Goal: Transaction & Acquisition: Download file/media

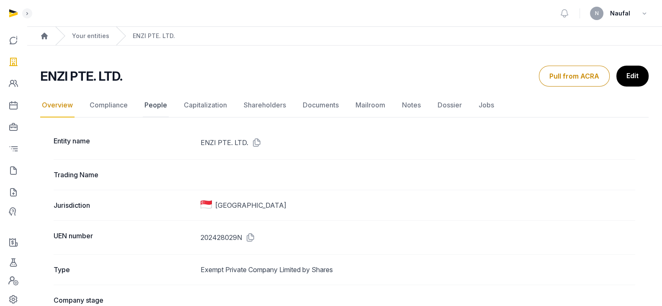
click at [145, 108] on link "People" at bounding box center [156, 105] width 26 height 24
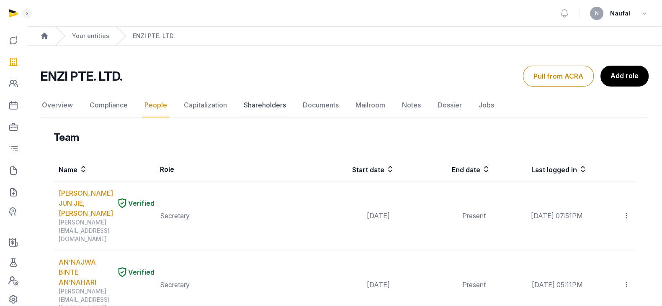
click at [264, 105] on link "Shareholders" at bounding box center [265, 105] width 46 height 24
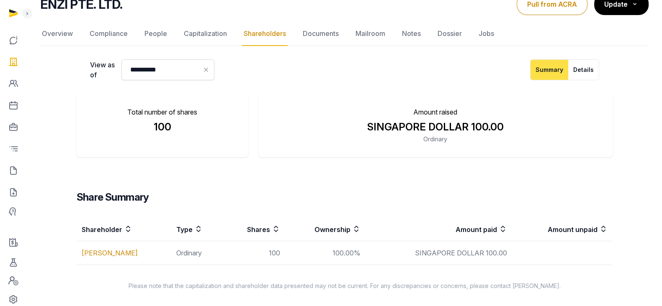
scroll to position [73, 0]
click at [318, 32] on link "Documents" at bounding box center [320, 33] width 39 height 24
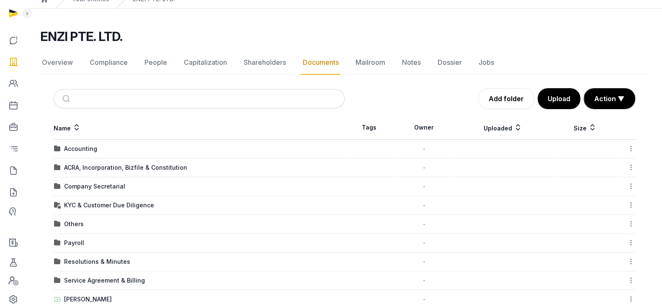
scroll to position [52, 0]
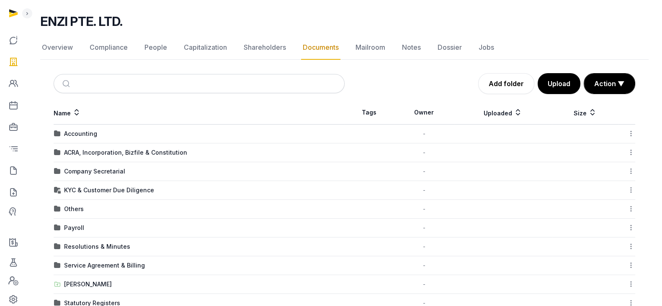
click at [92, 132] on div "Accounting" at bounding box center [80, 134] width 33 height 8
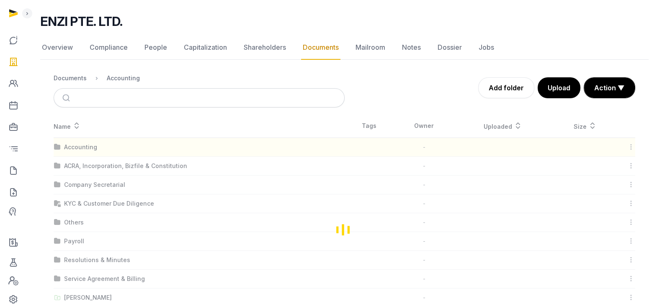
scroll to position [0, 0]
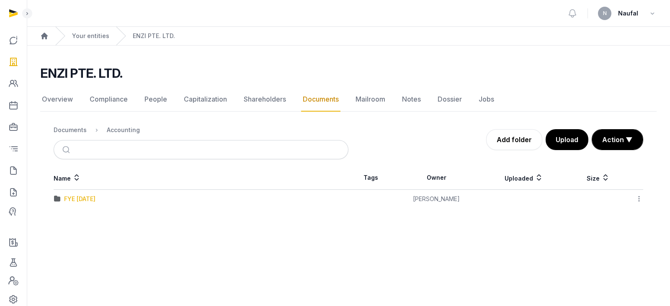
click at [92, 197] on div "FYE [DATE]" at bounding box center [79, 199] width 31 height 8
click at [116, 216] on div "Enzi Pte Ltd - Supplier Invoices" at bounding box center [109, 218] width 91 height 8
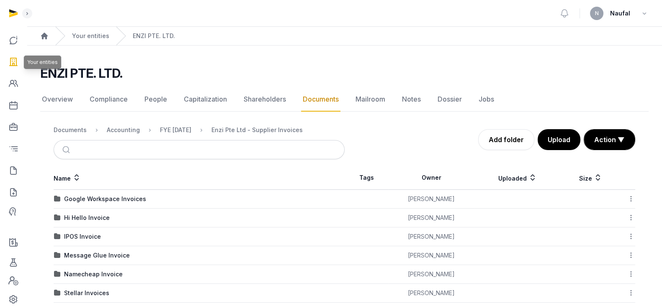
click at [9, 58] on icon at bounding box center [13, 61] width 10 height 13
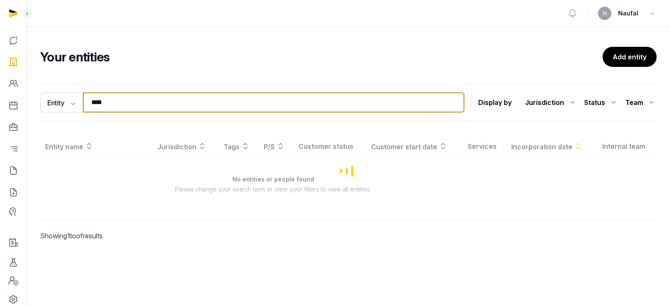
drag, startPoint x: 114, startPoint y: 103, endPoint x: 91, endPoint y: 104, distance: 23.1
click at [91, 104] on input "****" at bounding box center [273, 103] width 381 height 20
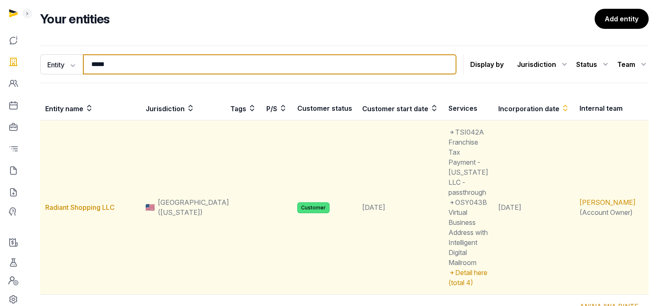
scroll to position [52, 0]
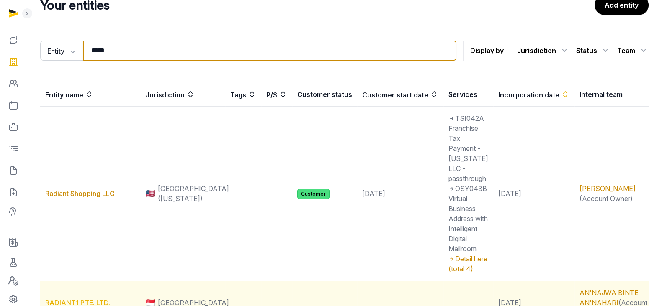
type input "*****"
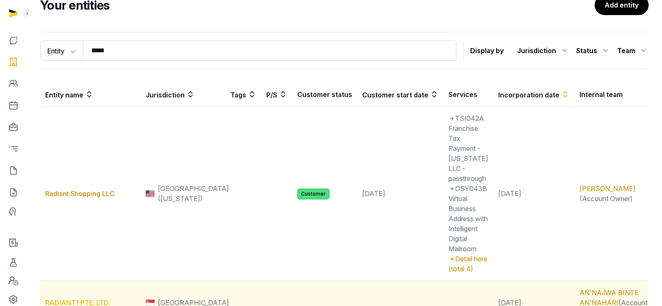
click at [103, 299] on link "RADIANT1 PTE. LTD." at bounding box center [77, 303] width 65 height 8
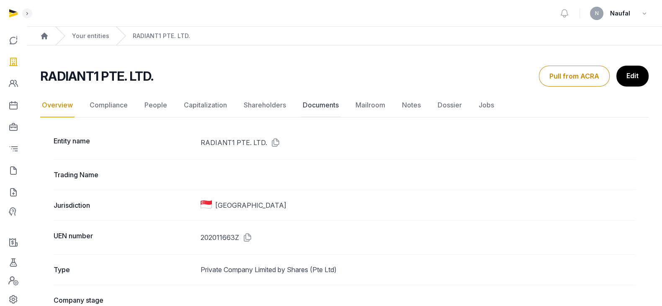
click at [336, 103] on link "Documents" at bounding box center [320, 105] width 39 height 24
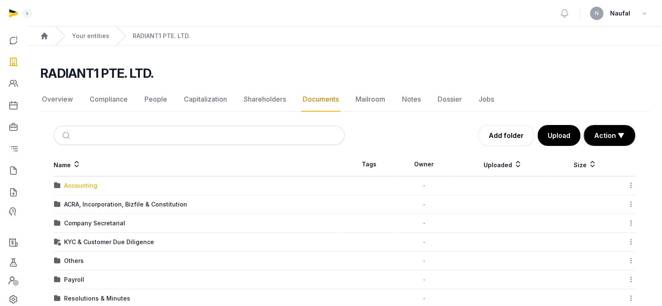
click at [84, 187] on div "Accounting" at bounding box center [80, 186] width 33 height 8
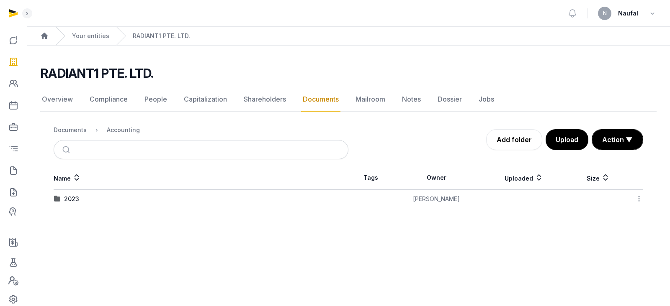
click at [326, 101] on link "Documents" at bounding box center [320, 99] width 39 height 24
click at [278, 97] on link "Shareholders" at bounding box center [265, 99] width 46 height 24
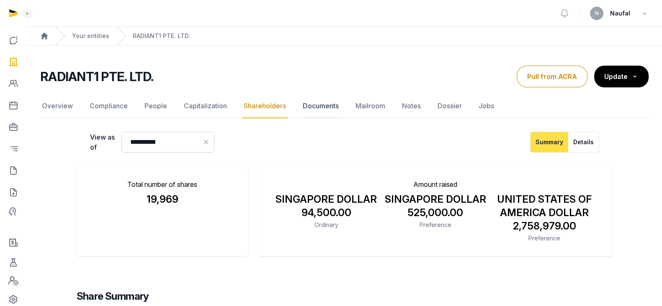
click at [306, 105] on link "Documents" at bounding box center [320, 106] width 39 height 24
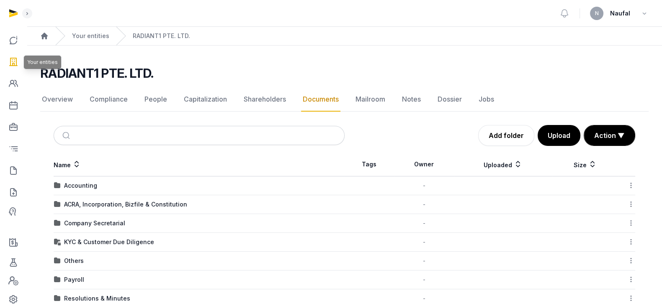
click at [9, 64] on icon at bounding box center [13, 61] width 10 height 13
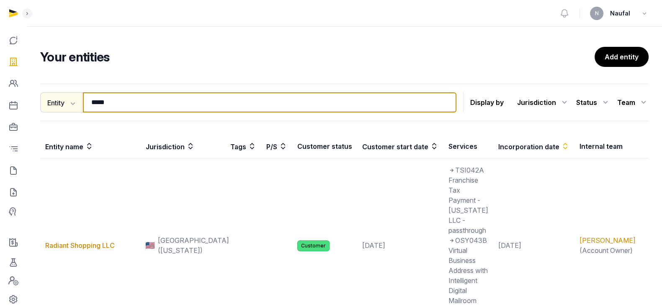
drag, startPoint x: 120, startPoint y: 101, endPoint x: 64, endPoint y: 107, distance: 55.9
click at [64, 107] on div "Entity Entity People Tags Services ***** Search" at bounding box center [248, 103] width 416 height 20
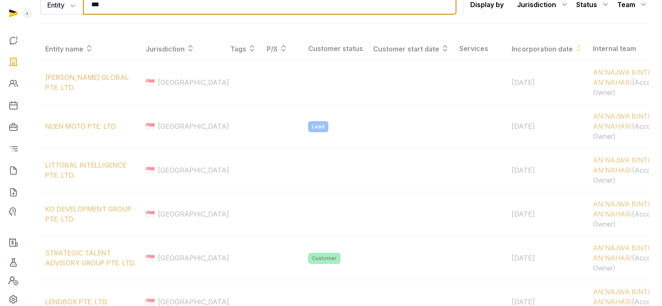
scroll to position [47, 0]
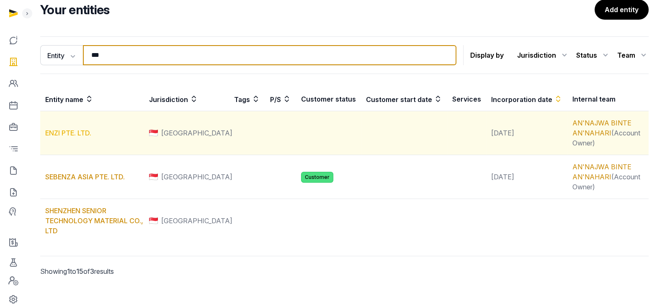
type input "***"
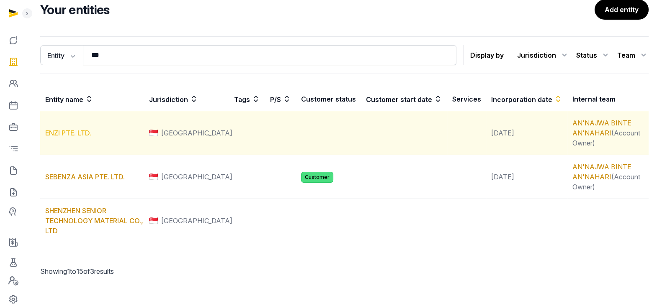
click at [82, 133] on link "ENZI PTE. LTD." at bounding box center [68, 133] width 46 height 8
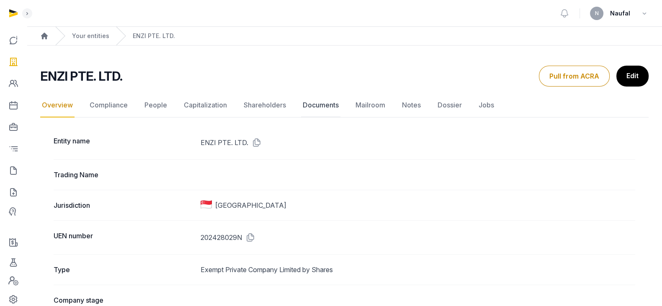
click at [304, 103] on link "Documents" at bounding box center [320, 105] width 39 height 24
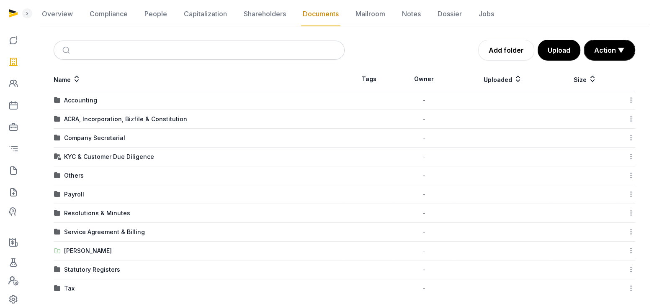
scroll to position [92, 0]
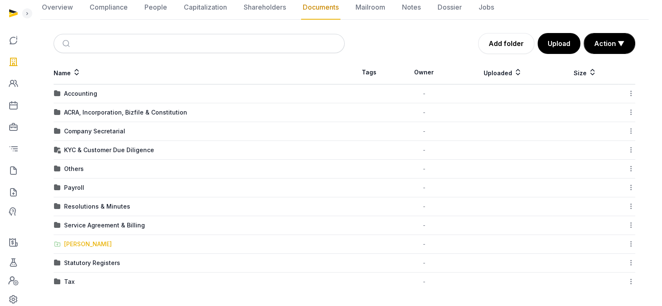
click at [85, 242] on div "[PERSON_NAME]" at bounding box center [88, 244] width 48 height 8
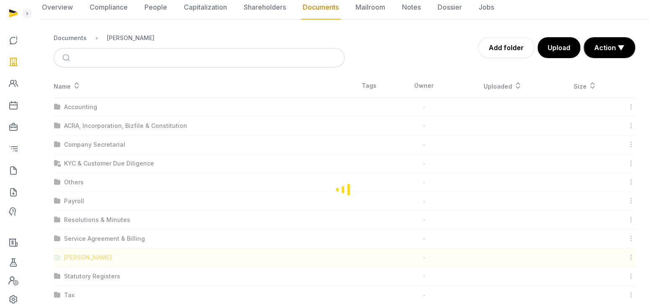
scroll to position [30, 0]
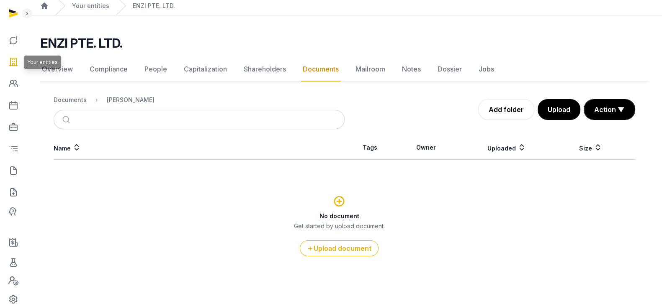
click at [15, 63] on icon at bounding box center [13, 61] width 10 height 13
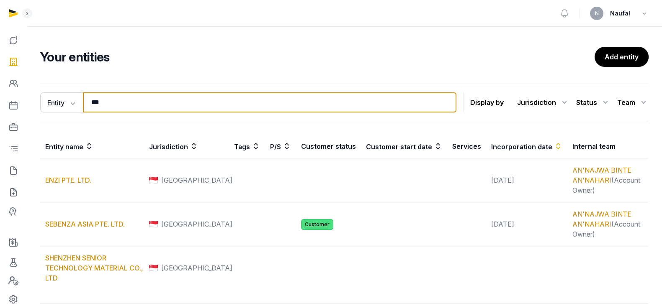
drag, startPoint x: 123, startPoint y: 101, endPoint x: 86, endPoint y: 103, distance: 37.7
click at [86, 103] on input "***" at bounding box center [269, 103] width 373 height 20
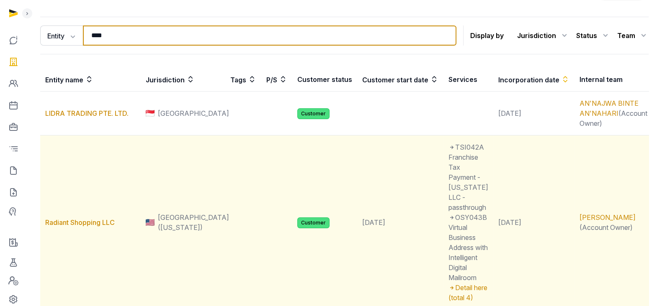
scroll to position [52, 0]
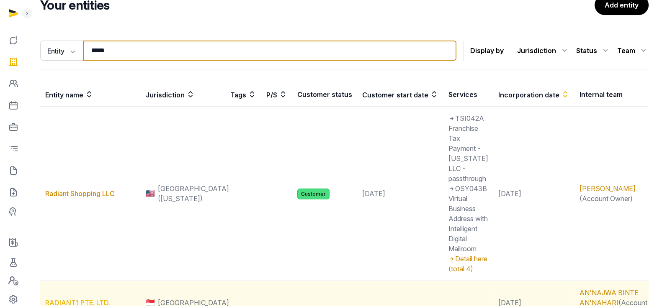
type input "*****"
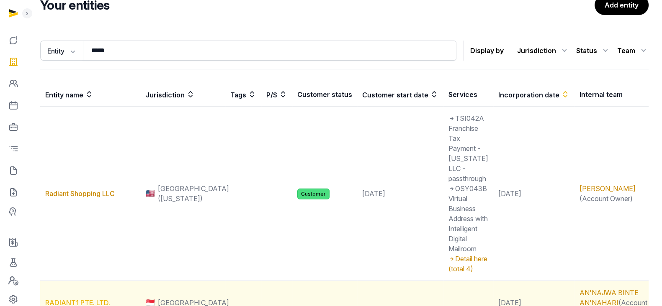
click at [88, 299] on link "RADIANT1 PTE. LTD." at bounding box center [77, 303] width 65 height 8
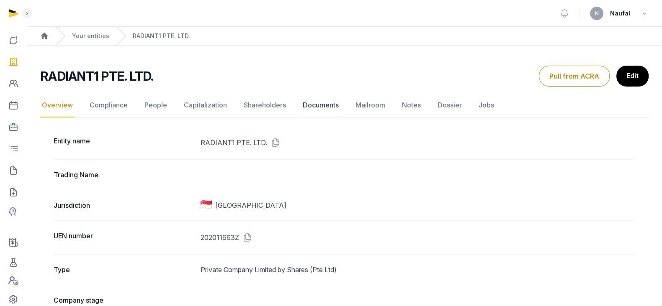
click at [309, 109] on link "Documents" at bounding box center [320, 105] width 39 height 24
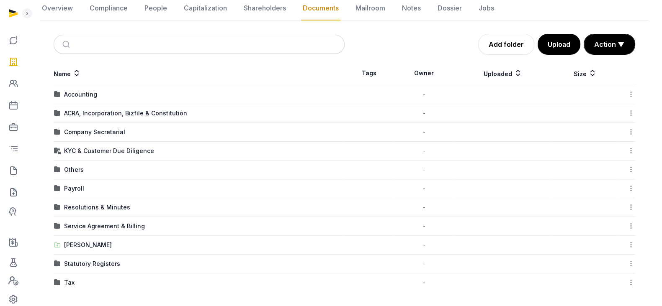
scroll to position [92, 0]
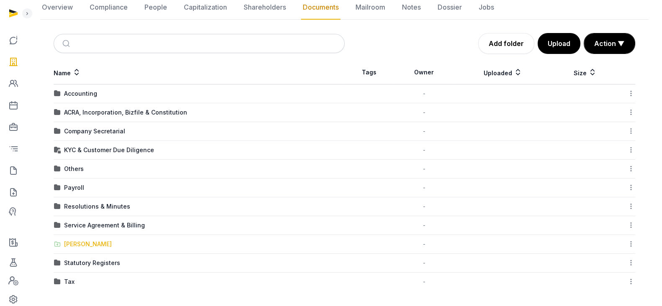
click at [87, 240] on div "[PERSON_NAME]" at bounding box center [88, 244] width 48 height 8
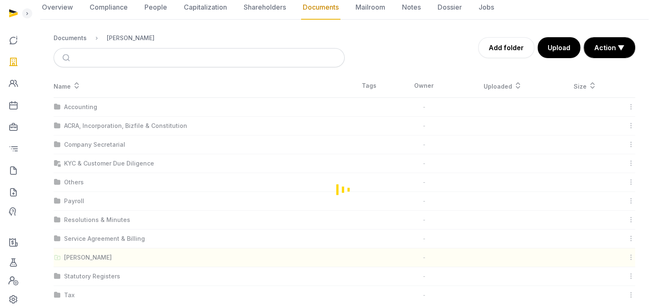
scroll to position [0, 0]
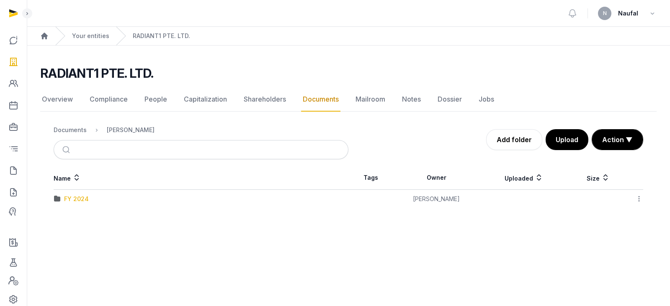
click at [67, 200] on div "FY 2024" at bounding box center [76, 199] width 25 height 8
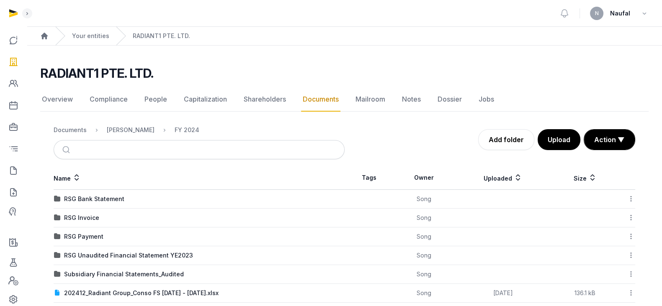
scroll to position [50, 0]
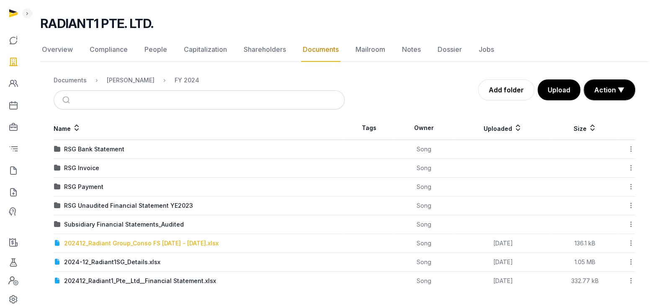
click at [197, 243] on div "202412_Radiant Group_Conso FS [DATE] - [DATE].xlsx" at bounding box center [141, 243] width 154 height 8
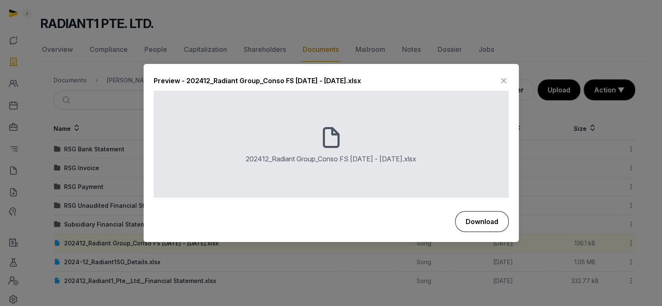
click at [484, 216] on button "Download" at bounding box center [482, 221] width 54 height 21
